Goal: Task Accomplishment & Management: Use online tool/utility

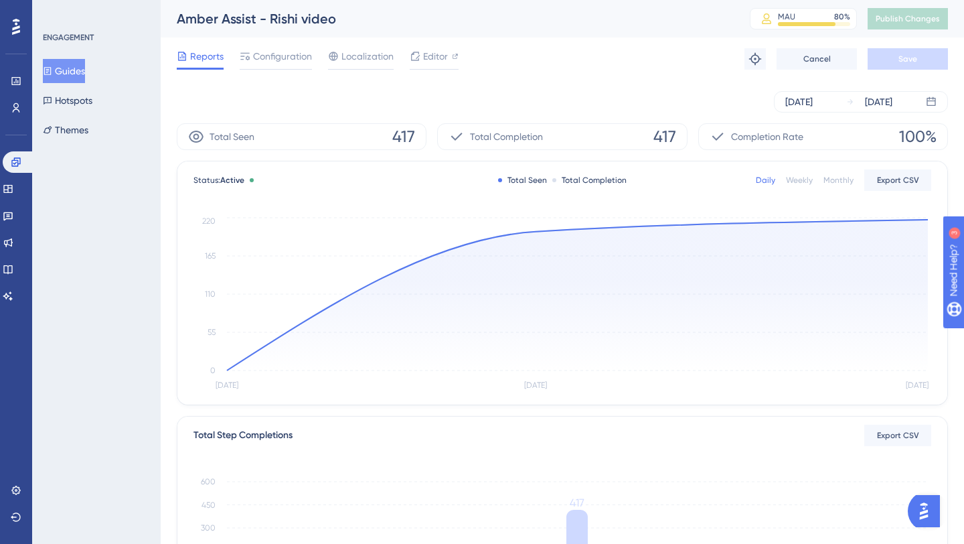
click at [797, 181] on div "Weekly" at bounding box center [799, 180] width 27 height 11
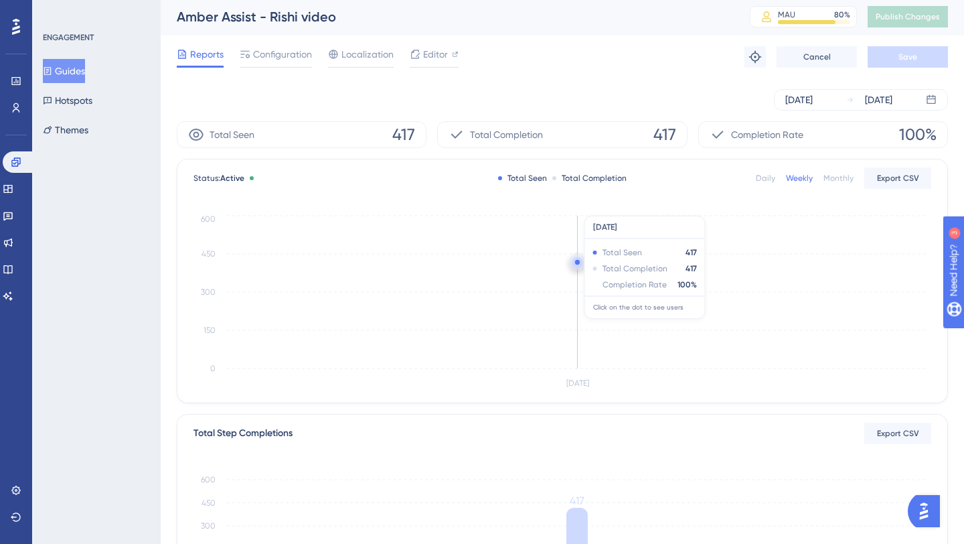
scroll to position [3, 0]
click at [771, 177] on div "Daily" at bounding box center [765, 176] width 19 height 11
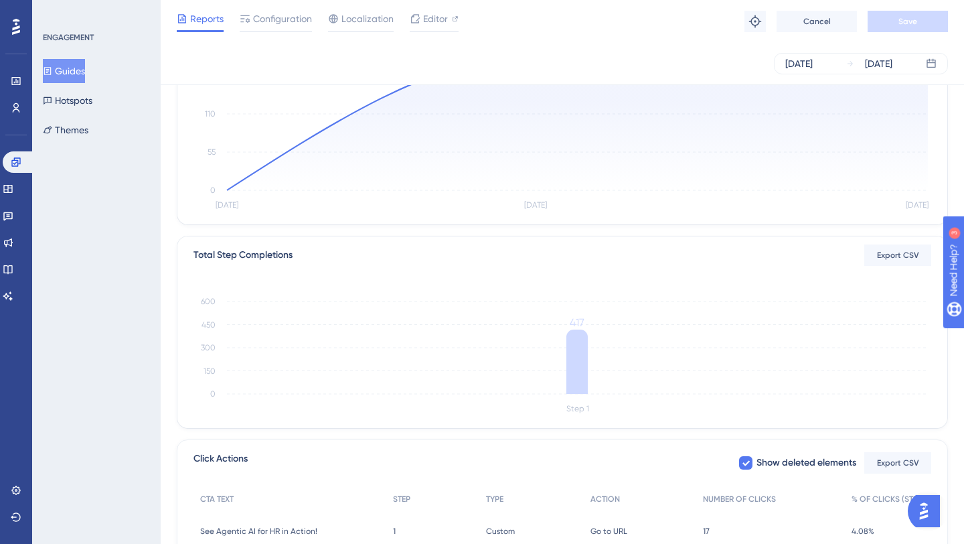
scroll to position [191, 0]
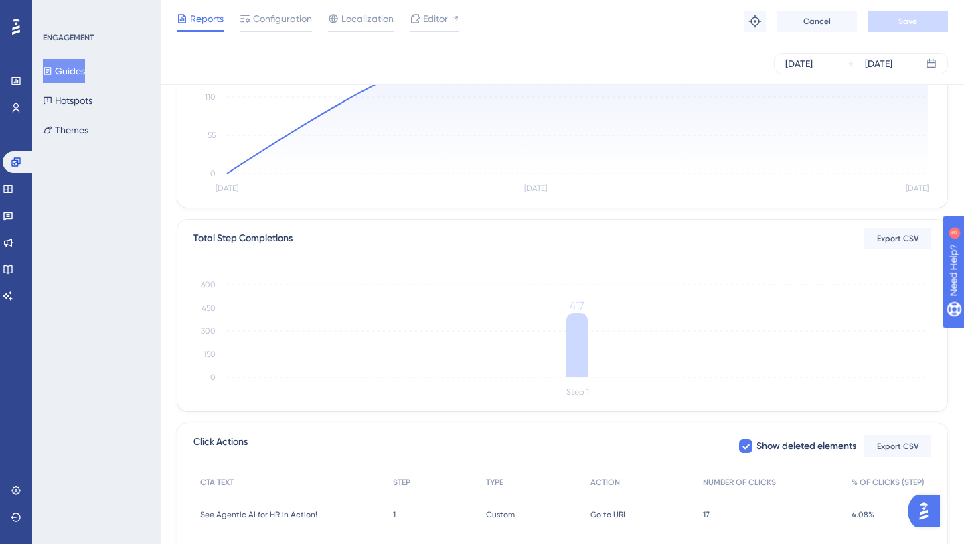
click at [711, 513] on div "17 17" at bounding box center [770, 513] width 149 height 37
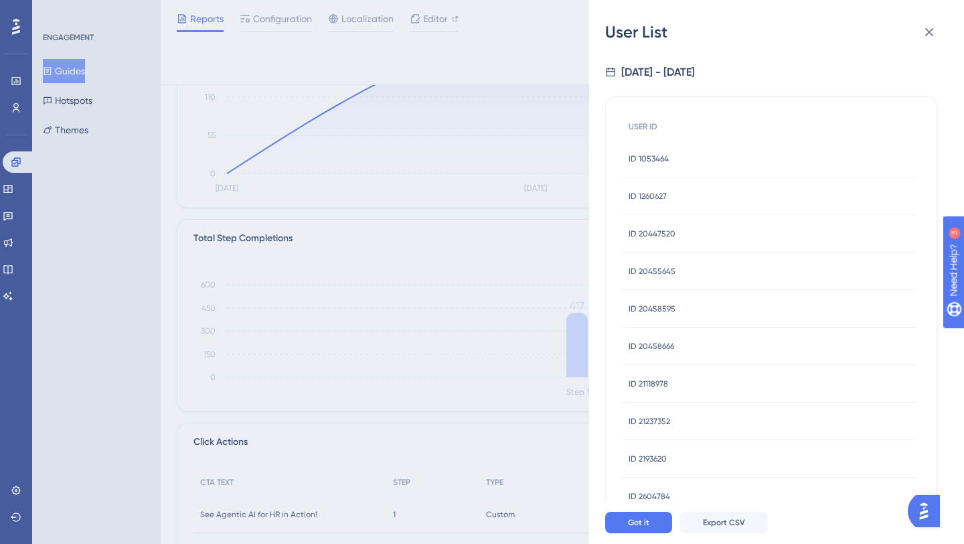
click at [655, 160] on span "ID 1053464" at bounding box center [649, 158] width 40 height 11
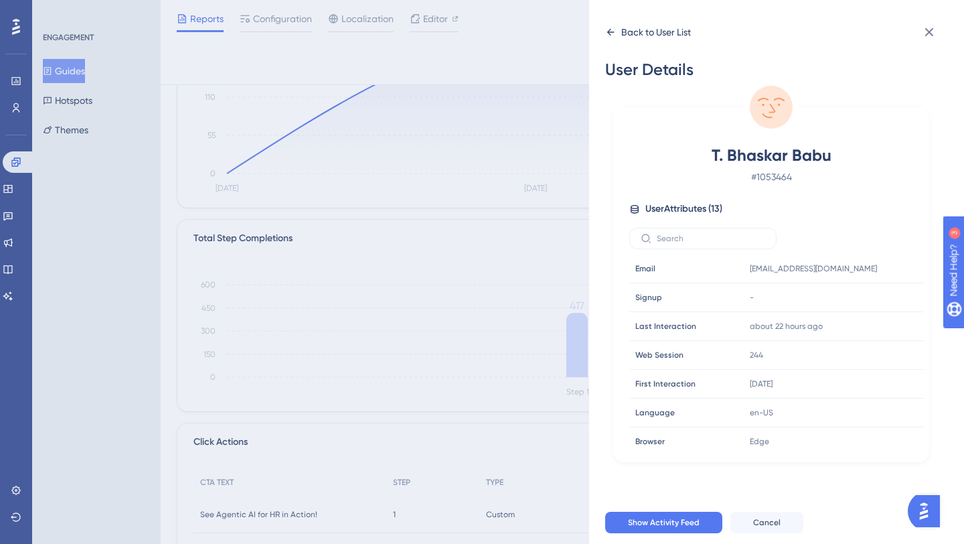
click at [660, 32] on div "Back to User List" at bounding box center [656, 32] width 70 height 16
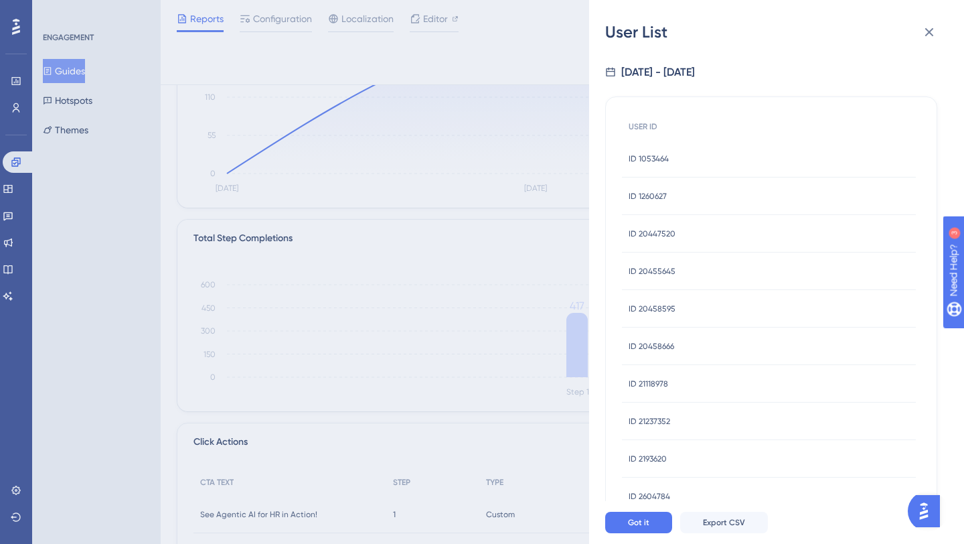
click at [666, 195] on span "ID 1260627" at bounding box center [648, 196] width 38 height 11
click at [654, 191] on span "ID 1260627" at bounding box center [648, 196] width 38 height 11
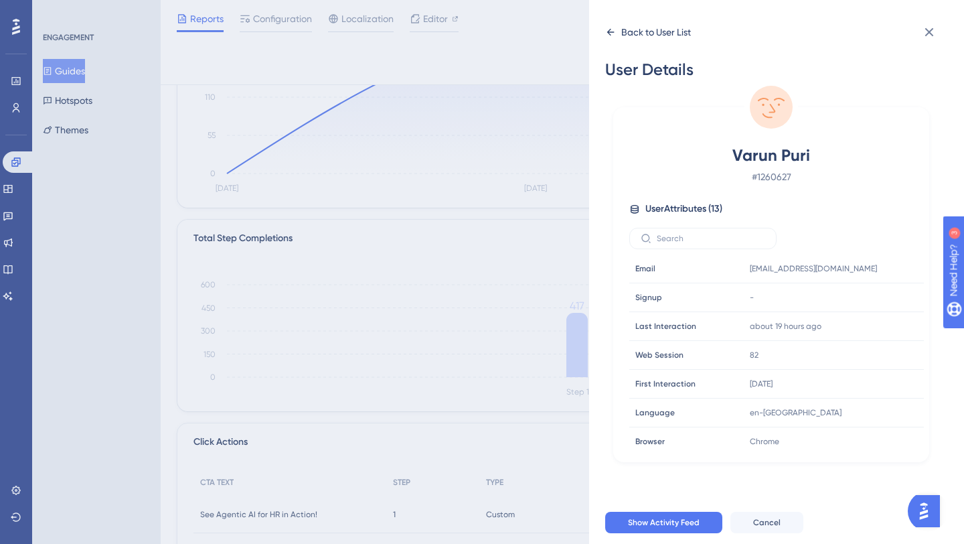
click at [612, 29] on icon at bounding box center [610, 32] width 11 height 11
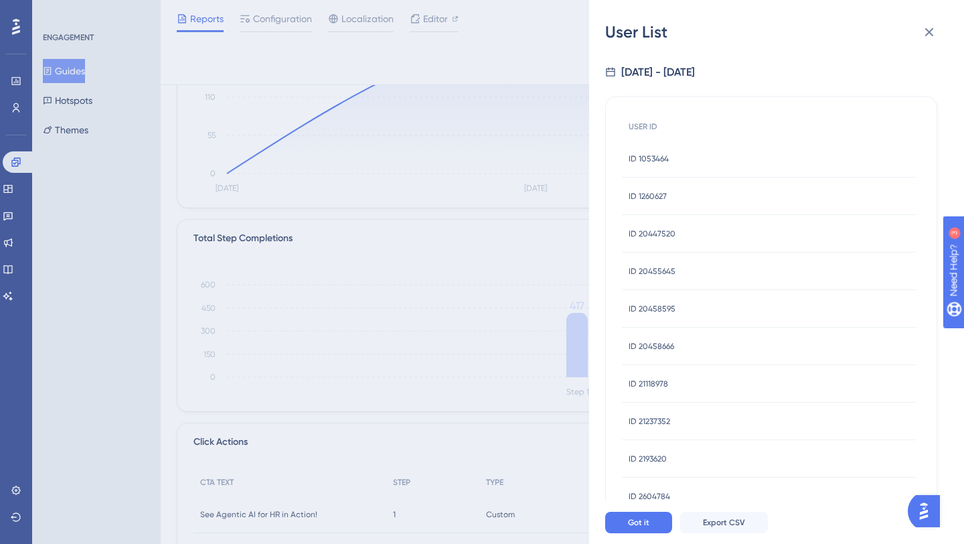
click at [633, 230] on span "ID 20447520" at bounding box center [652, 233] width 47 height 11
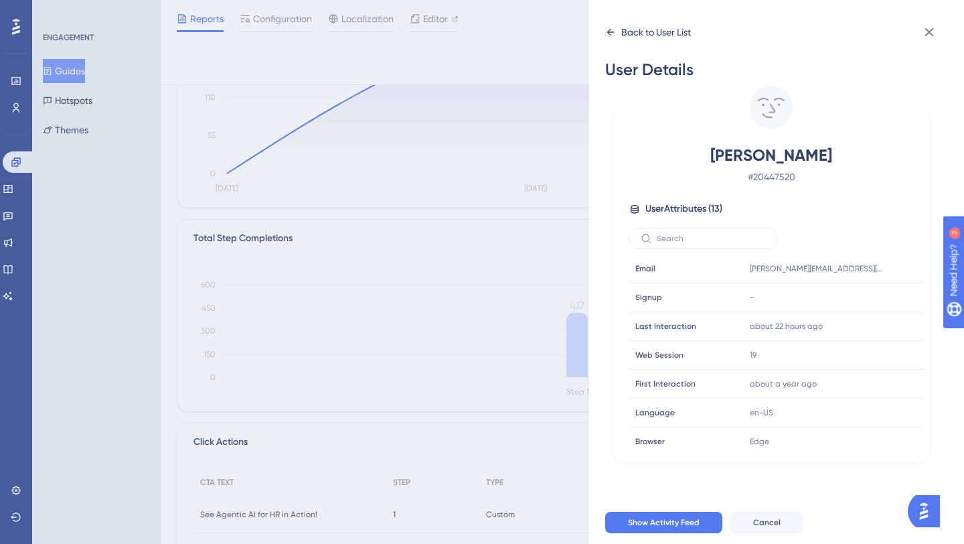
click at [611, 29] on icon at bounding box center [610, 32] width 11 height 11
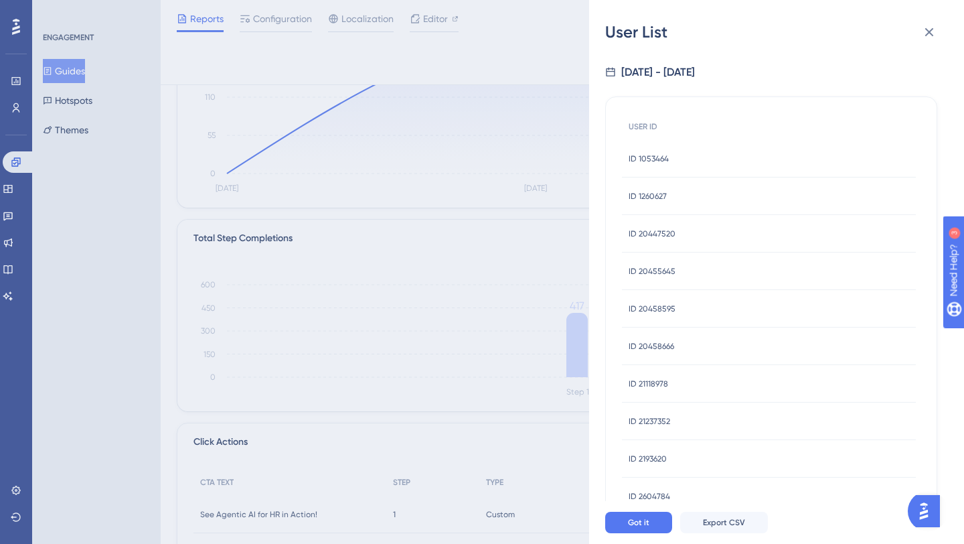
click at [631, 347] on span "ID 20458666" at bounding box center [652, 346] width 46 height 11
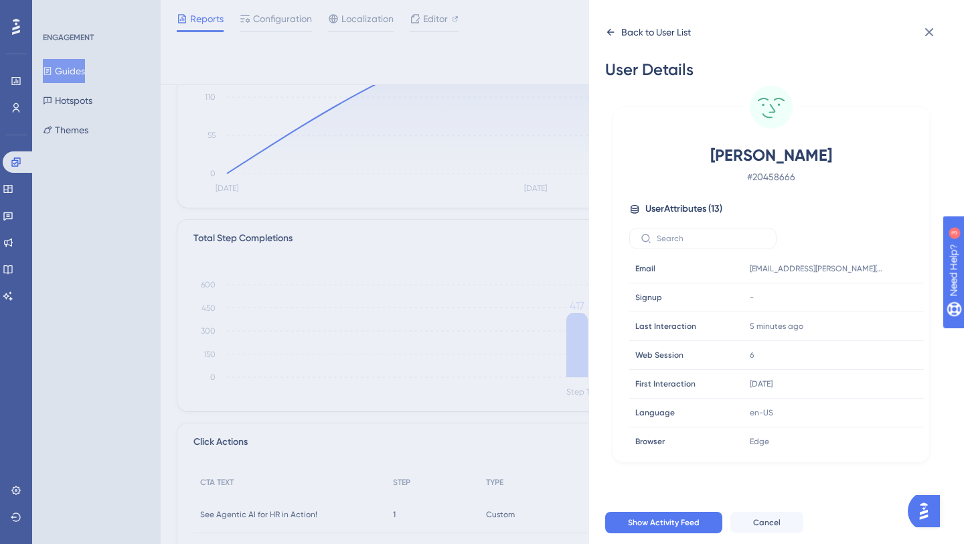
click at [617, 30] on div "Back to User List" at bounding box center [648, 31] width 86 height 21
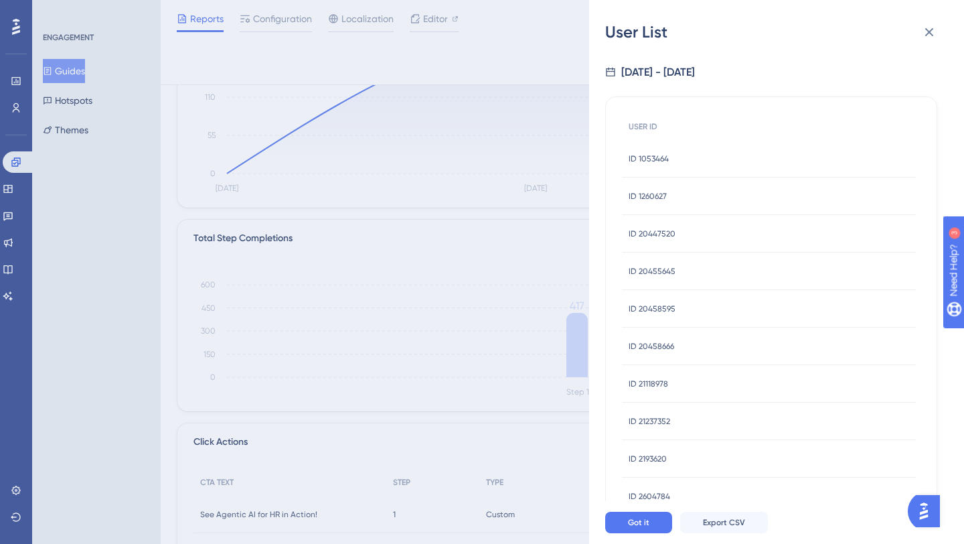
scroll to position [159, 0]
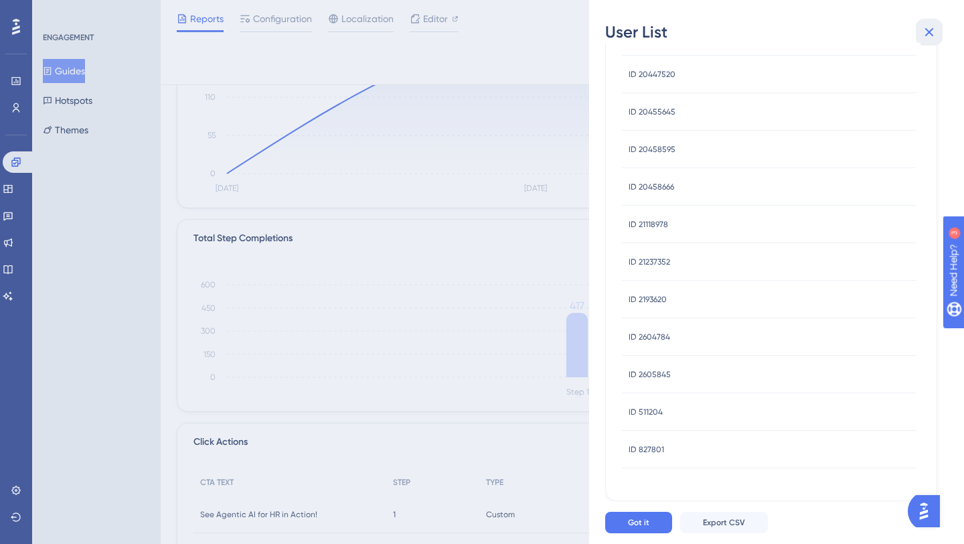
click at [925, 34] on icon at bounding box center [929, 32] width 16 height 16
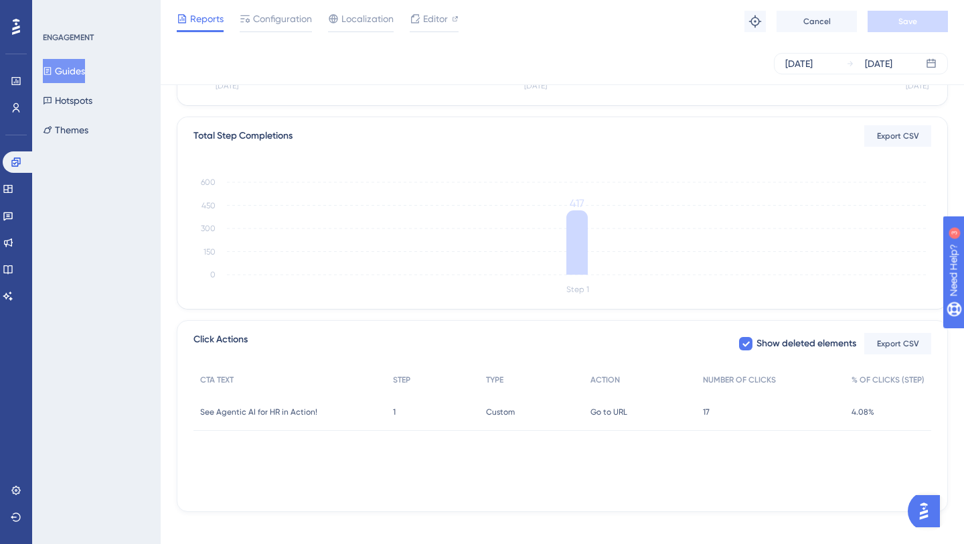
scroll to position [305, 0]
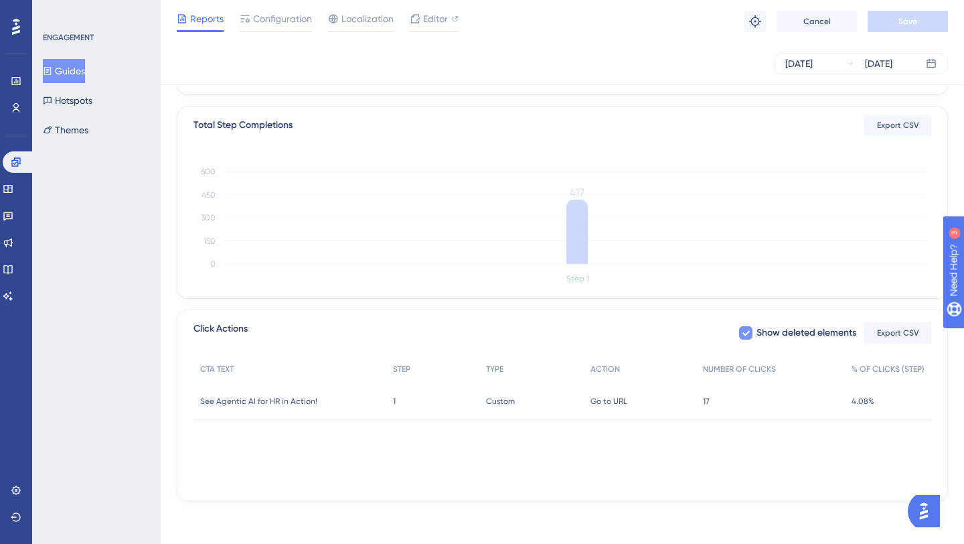
click at [744, 332] on icon at bounding box center [746, 332] width 8 height 11
click at [744, 332] on div at bounding box center [745, 332] width 13 height 13
checkbox input "true"
click at [238, 329] on span "Click Actions" at bounding box center [221, 333] width 54 height 24
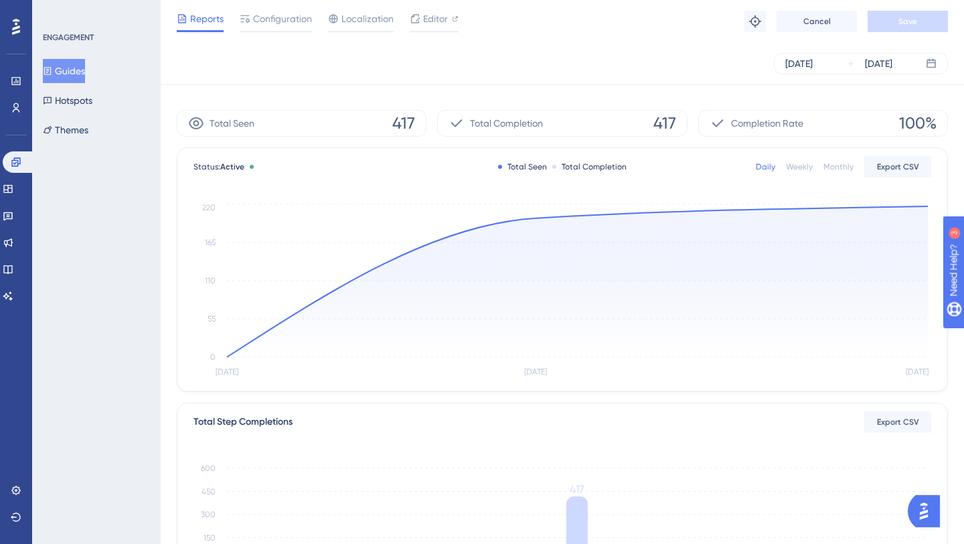
scroll to position [0, 0]
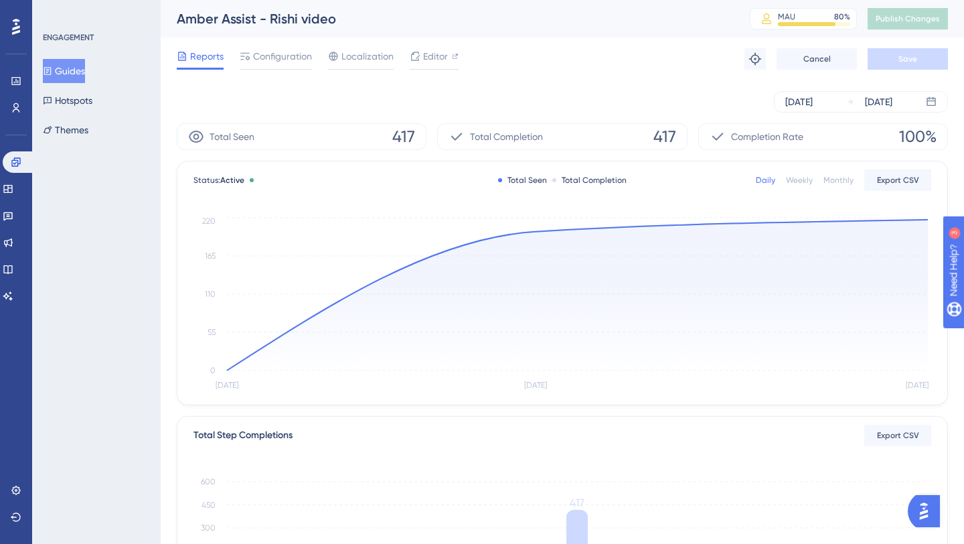
click at [345, 92] on div "Sep 03 2025 Sep 05 2025" at bounding box center [562, 101] width 771 height 21
click at [432, 54] on span "Editor" at bounding box center [435, 56] width 25 height 16
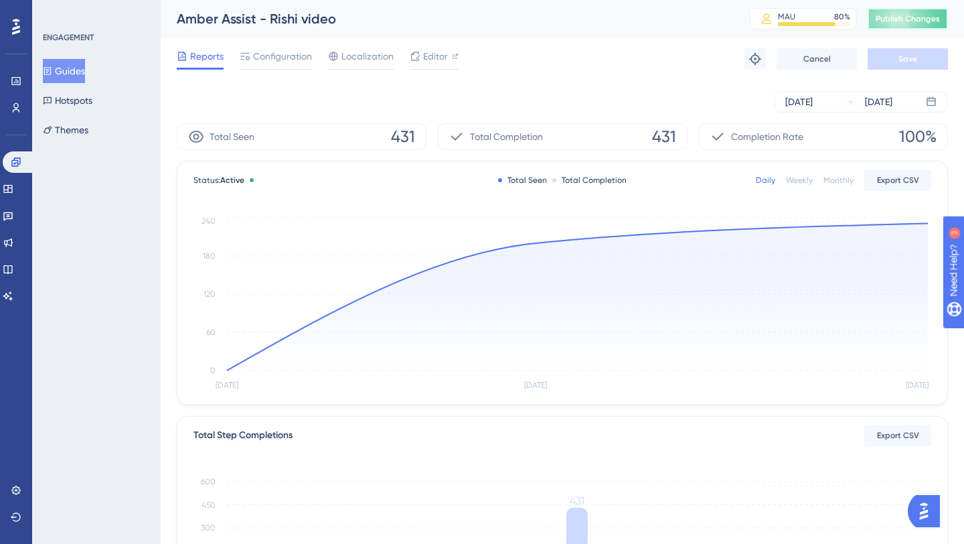
click at [913, 16] on span "Publish Changes" at bounding box center [908, 18] width 64 height 11
click at [287, 54] on span "Configuration" at bounding box center [282, 56] width 59 height 16
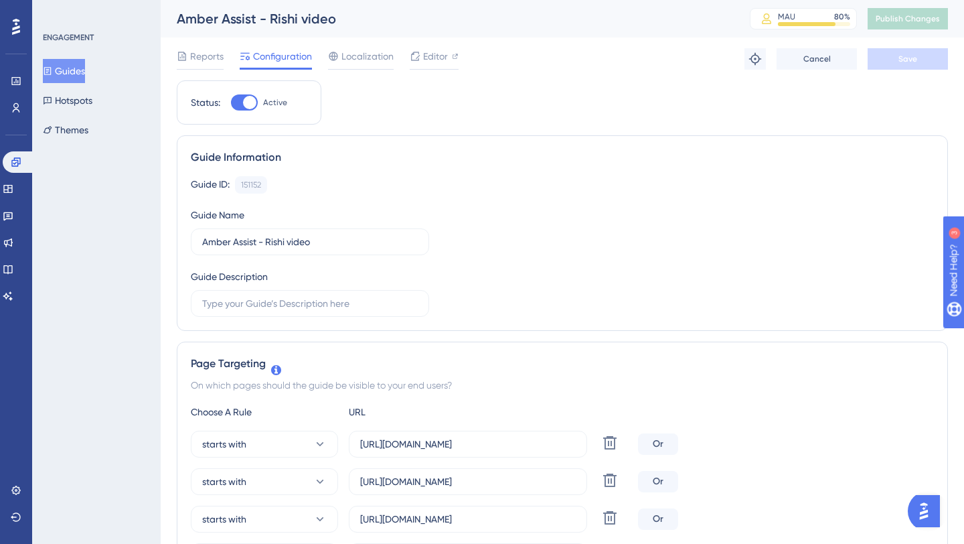
click at [85, 70] on button "Guides" at bounding box center [64, 71] width 42 height 24
